Goal: Task Accomplishment & Management: Complete application form

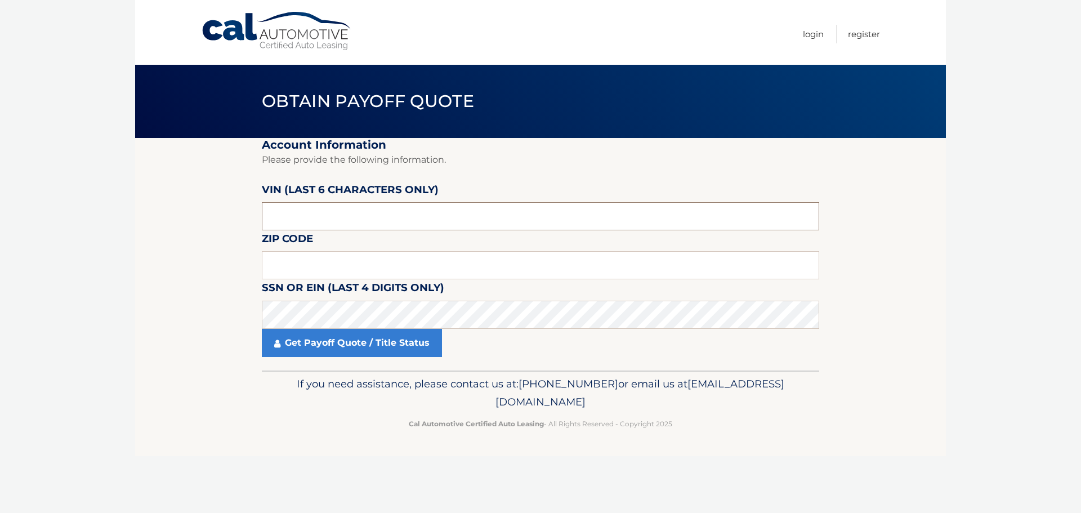
click at [406, 211] on input "text" at bounding box center [540, 216] width 557 height 28
click at [356, 216] on input "text" at bounding box center [540, 216] width 557 height 28
click at [373, 279] on div "SSN or EIN (last 4 digits only)" at bounding box center [540, 279] width 557 height 0
drag, startPoint x: 292, startPoint y: 266, endPoint x: 209, endPoint y: 311, distance: 94.5
click at [292, 266] on input "text" at bounding box center [540, 265] width 557 height 28
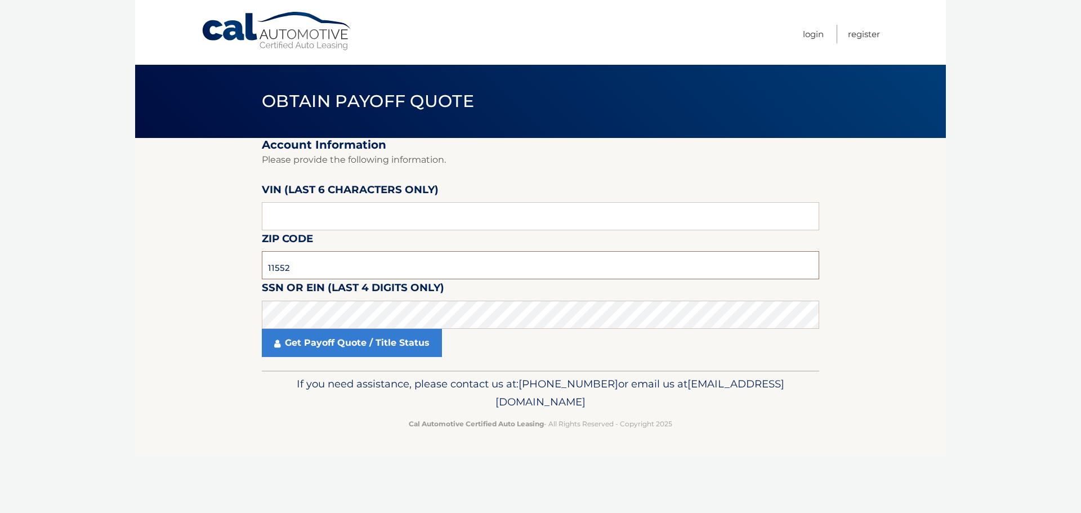
type input "11552"
click at [342, 235] on fieldset "Account Information Please provide the following information. VIN (last 6 chara…" at bounding box center [540, 254] width 557 height 232
drag, startPoint x: 381, startPoint y: 228, endPoint x: 646, endPoint y: 63, distance: 312.2
click at [382, 227] on input "text" at bounding box center [540, 216] width 557 height 28
type input "179336"
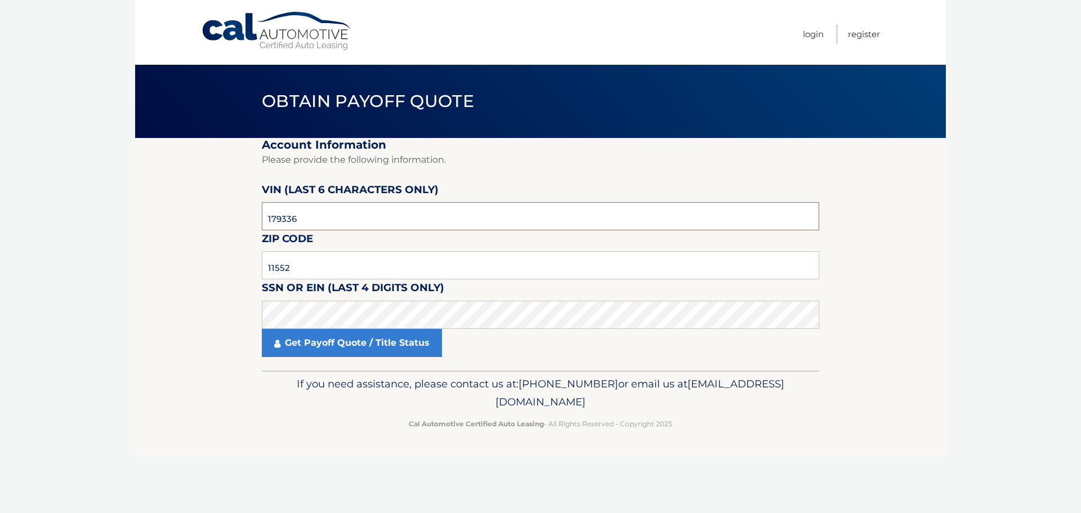
click button "For Originating Dealer" at bounding box center [0, 0] width 0 height 0
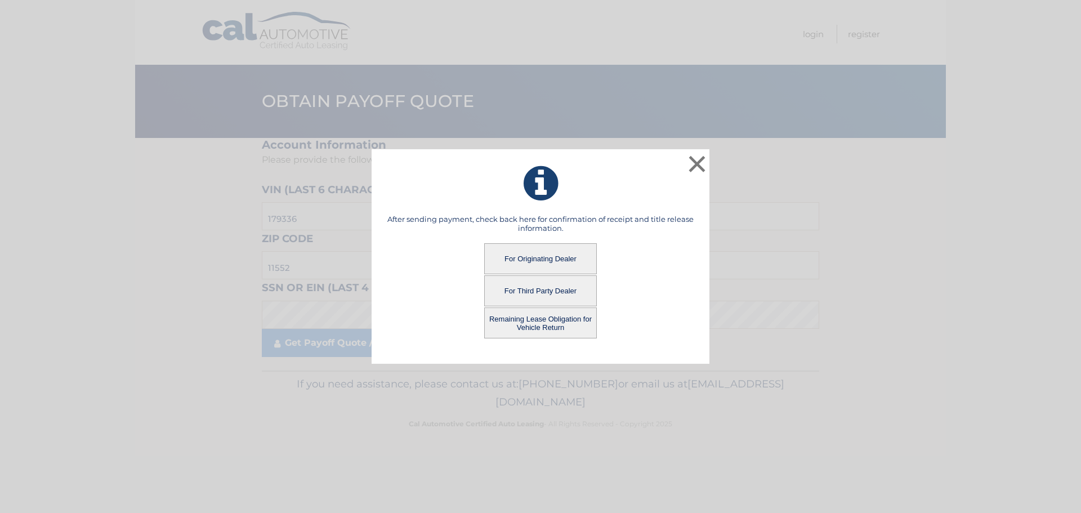
click at [590, 255] on button "For Originating Dealer" at bounding box center [540, 258] width 113 height 31
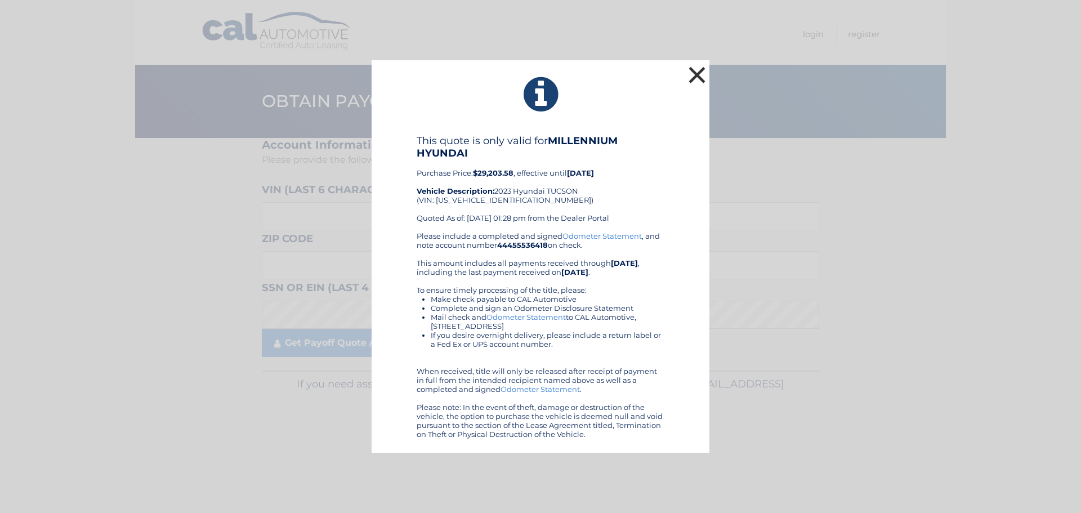
click at [703, 75] on button "×" at bounding box center [697, 75] width 23 height 23
